Goal: Task Accomplishment & Management: Complete application form

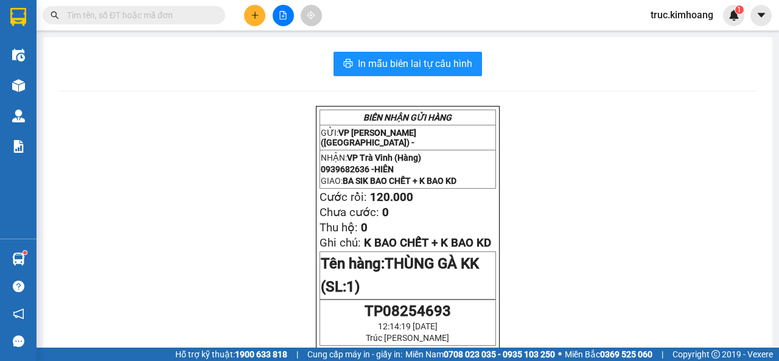
click at [263, 17] on button at bounding box center [254, 15] width 21 height 21
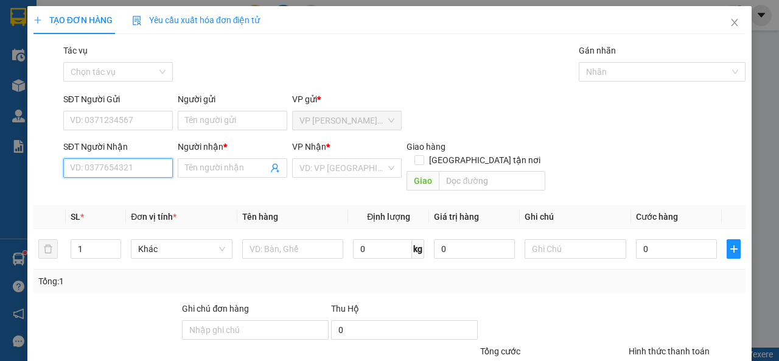
click at [116, 173] on input "SĐT Người Nhận" at bounding box center [118, 167] width 110 height 19
type input "0934846731"
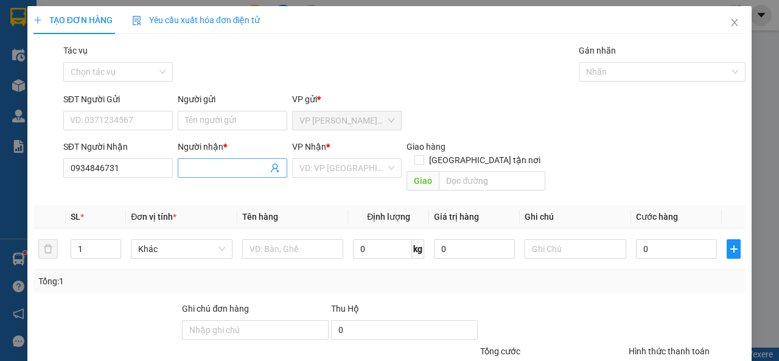
click at [245, 172] on input "Người nhận *" at bounding box center [226, 167] width 83 height 13
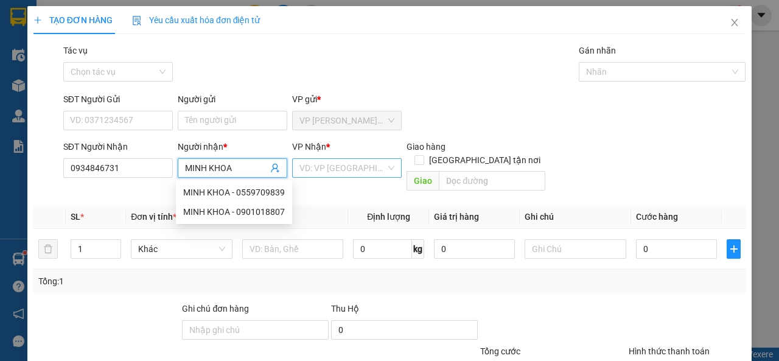
type input "MINH KHOA"
click at [348, 166] on input "search" at bounding box center [343, 168] width 86 height 18
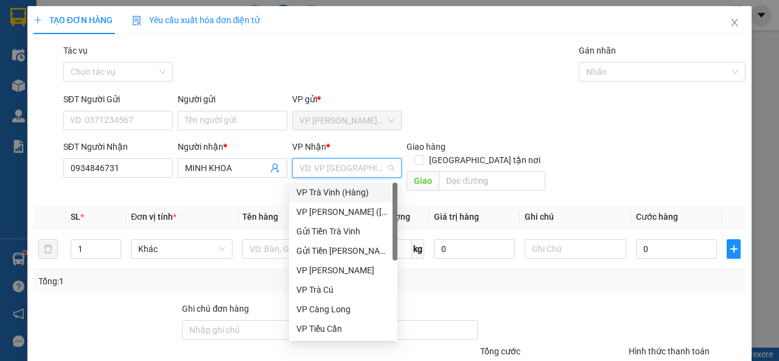
click at [343, 188] on div "VP Trà Vinh (Hàng)" at bounding box center [344, 192] width 94 height 13
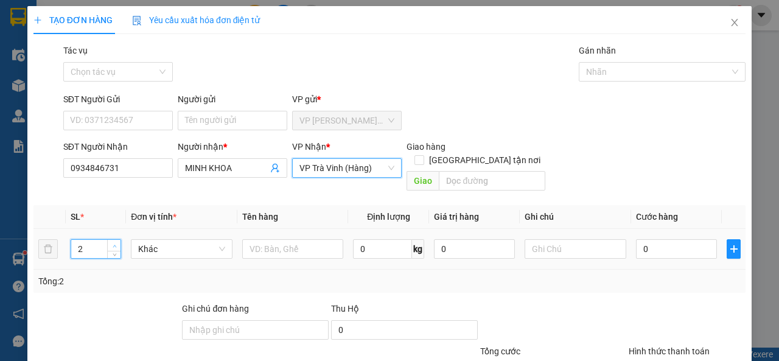
click at [113, 245] on icon "up" at bounding box center [115, 246] width 4 height 2
type input "3"
click at [113, 245] on icon "up" at bounding box center [115, 246] width 4 height 2
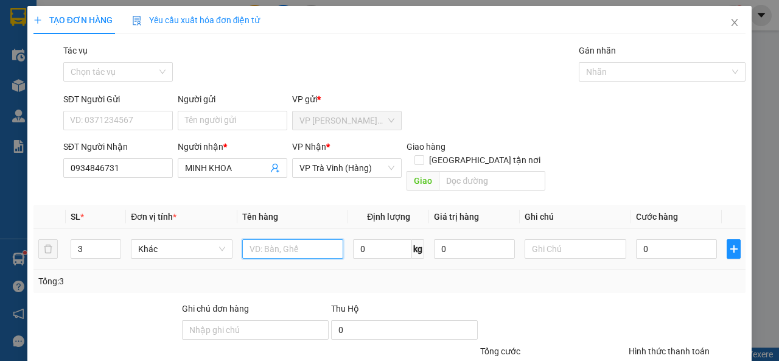
click at [255, 241] on input "text" at bounding box center [293, 248] width 102 height 19
type input "1 CỤC ĐEN +1 CỤC TRẮNG THÙNG +1 THÙNG KK"
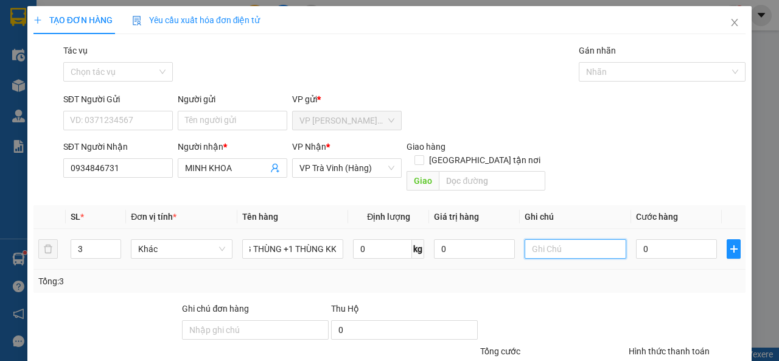
click at [588, 239] on input "text" at bounding box center [576, 248] width 102 height 19
type input "KO BAO BỂ"
click at [642, 239] on input "0" at bounding box center [676, 248] width 81 height 19
type input "1"
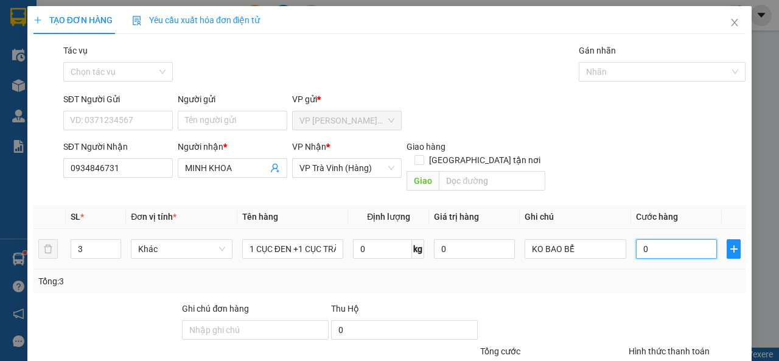
type input "1"
type input "10"
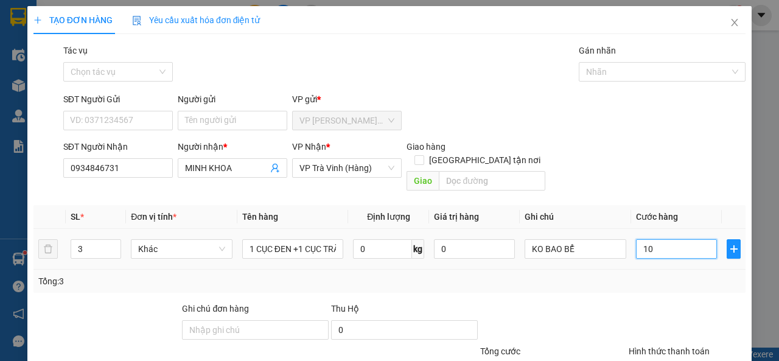
type input "100"
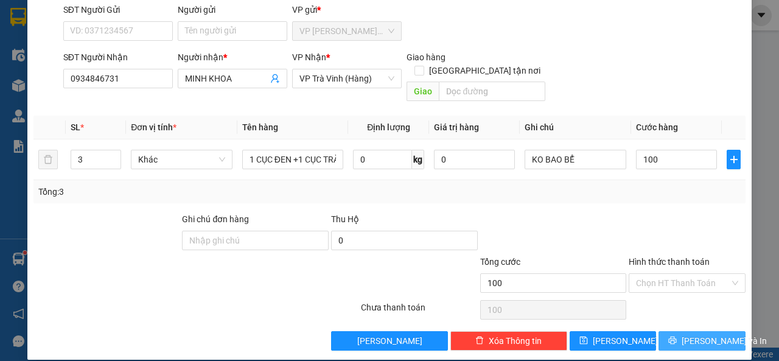
type input "100.000"
click at [686, 334] on span "[PERSON_NAME] và In" at bounding box center [724, 340] width 85 height 13
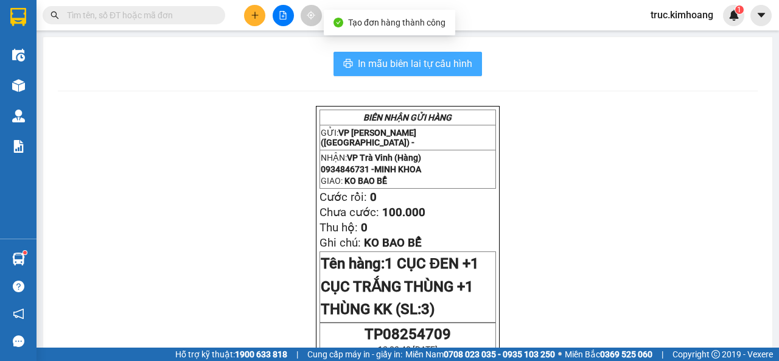
click at [447, 67] on span "In mẫu biên lai tự cấu hình" at bounding box center [415, 63] width 114 height 15
click at [390, 64] on span "In mẫu biên lai tự cấu hình" at bounding box center [415, 63] width 114 height 15
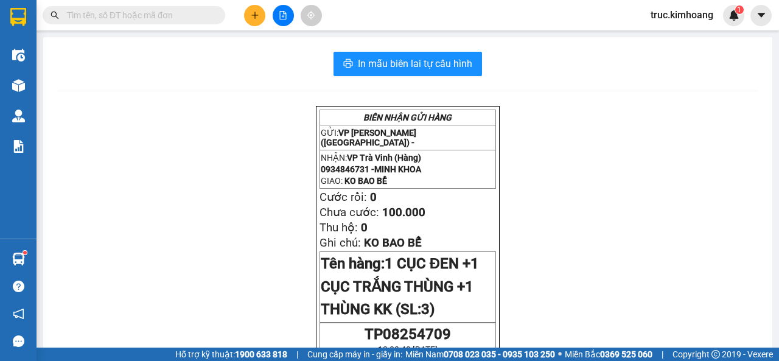
click at [251, 23] on button at bounding box center [254, 15] width 21 height 21
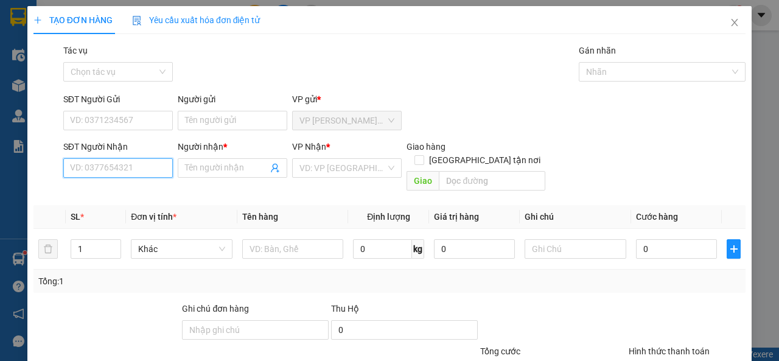
click at [158, 175] on input "SĐT Người Nhận" at bounding box center [118, 167] width 110 height 19
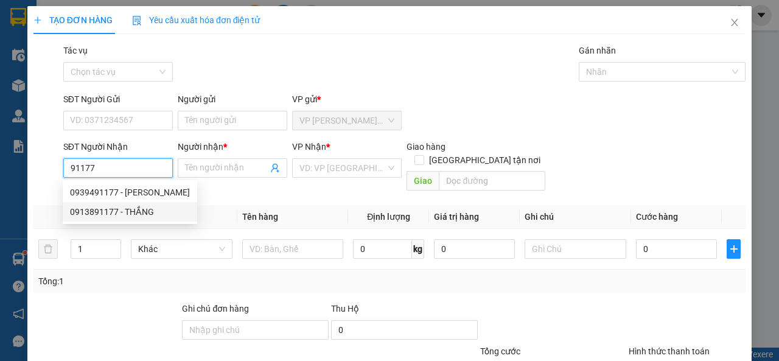
click at [134, 212] on div "0913891177 - THẮNG" at bounding box center [130, 211] width 120 height 13
type input "0913891177"
type input "THẮNG"
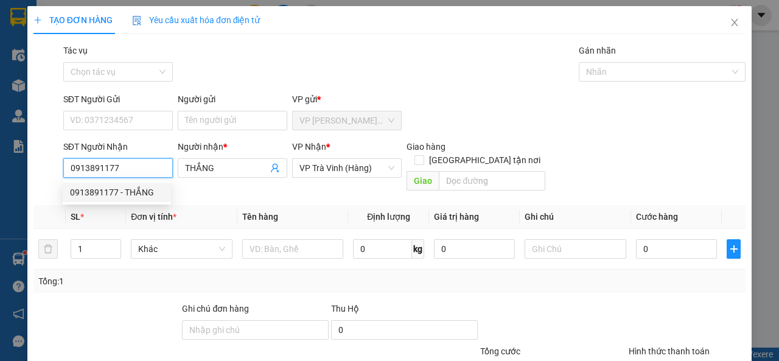
type input "40.000"
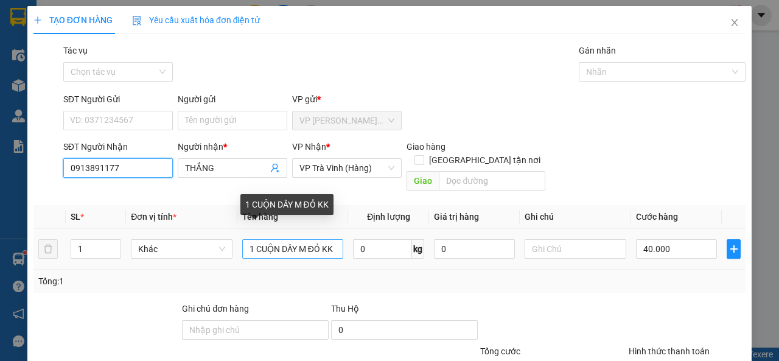
type input "0913891177"
click at [321, 239] on input "1 CUỘN DÂY M ĐỎ KK" at bounding box center [293, 248] width 102 height 19
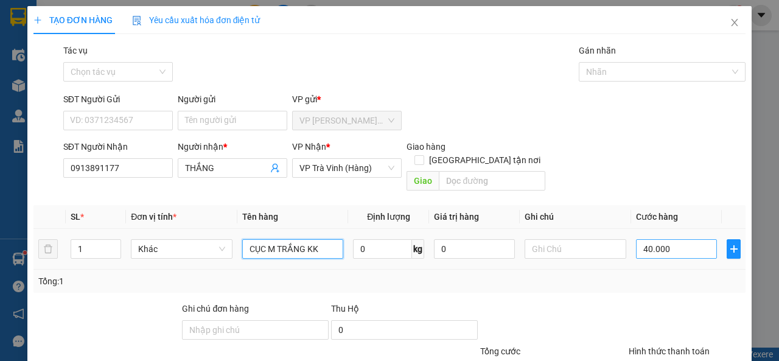
type input "CỤC M TRẮNG KK"
click at [656, 239] on input "40.000" at bounding box center [676, 248] width 81 height 19
type input "2"
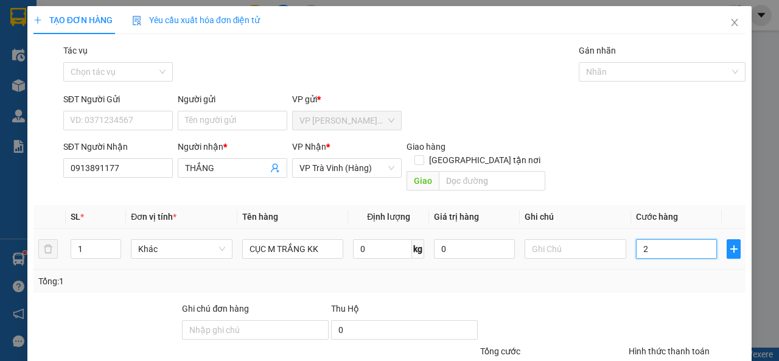
type input "25"
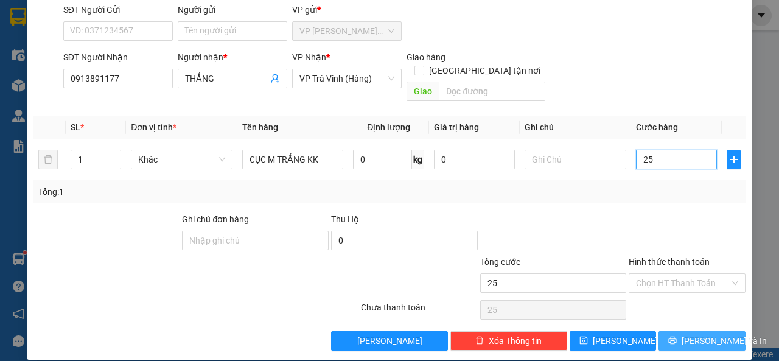
type input "25"
type input "25.000"
click at [708, 335] on button "[PERSON_NAME] và In" at bounding box center [702, 340] width 87 height 19
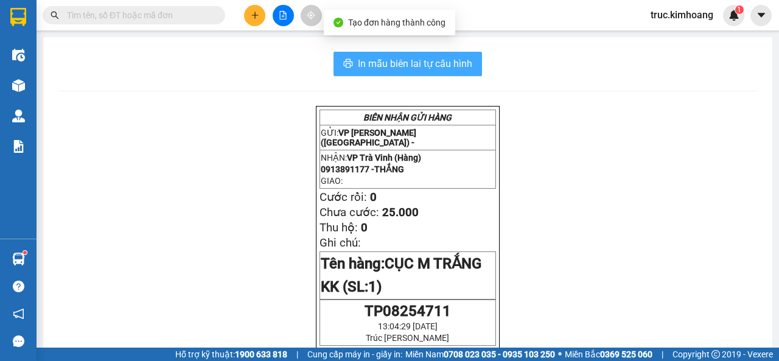
click at [465, 60] on span "In mẫu biên lai tự cấu hình" at bounding box center [415, 63] width 114 height 15
click at [416, 61] on span "In mẫu biên lai tự cấu hình" at bounding box center [415, 63] width 114 height 15
